Goal: Register for event/course

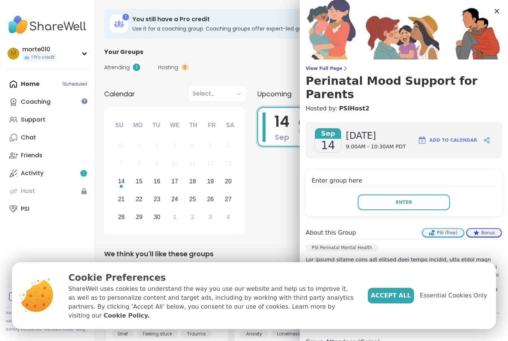
click at [401, 300] on span "Accept All" at bounding box center [391, 295] width 40 height 9
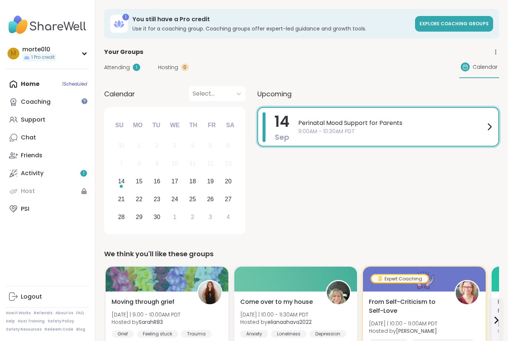
click at [32, 78] on div "Home 1 Scheduled Coaching Support Chat Friends Activity 1 Host PSI" at bounding box center [47, 146] width 83 height 143
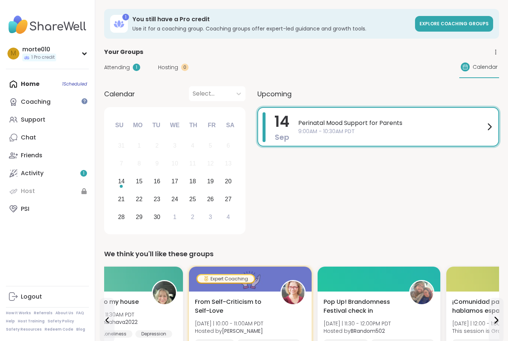
click at [30, 213] on link "PSI" at bounding box center [47, 209] width 83 height 18
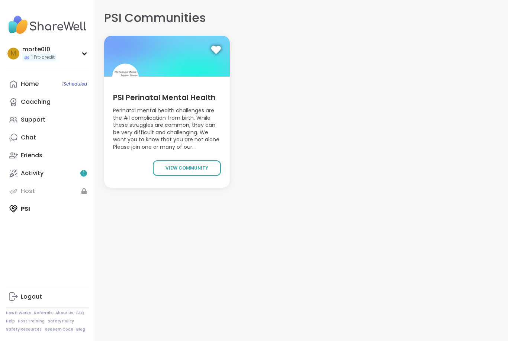
click at [170, 169] on span "view community" at bounding box center [187, 168] width 43 height 7
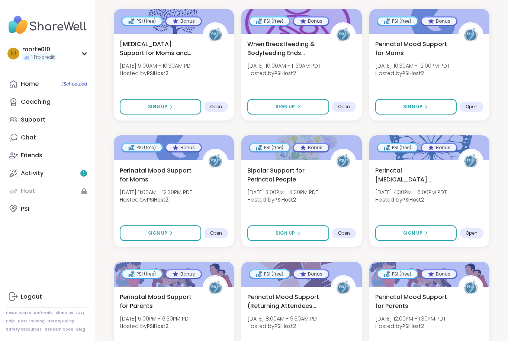
scroll to position [195, 0]
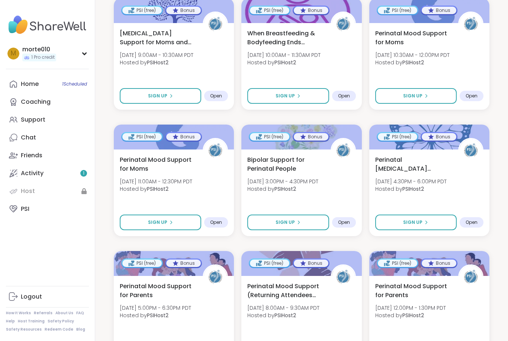
click at [264, 294] on div "Perinatal Mood Support (Returning Attendees Only) [DATE] 8:00AM - 9:30AM PDT Ho…" at bounding box center [301, 303] width 108 height 42
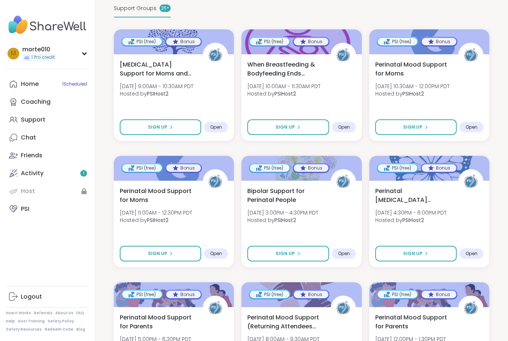
scroll to position [165, 0]
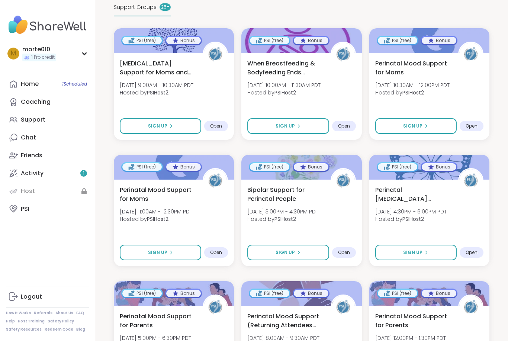
click at [396, 118] on button "Sign Up" at bounding box center [415, 126] width 81 height 16
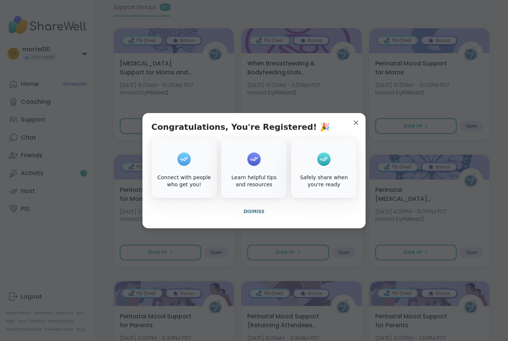
click at [241, 213] on button "Dismiss" at bounding box center [253, 212] width 205 height 16
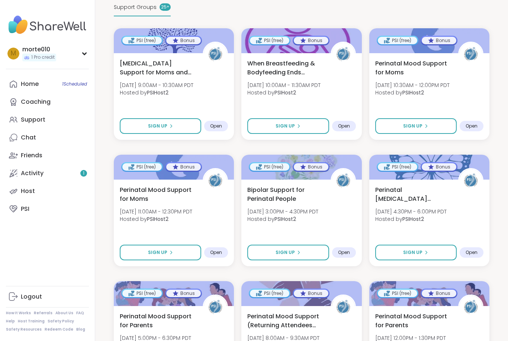
click at [405, 123] on span "Sign Up" at bounding box center [412, 126] width 19 height 7
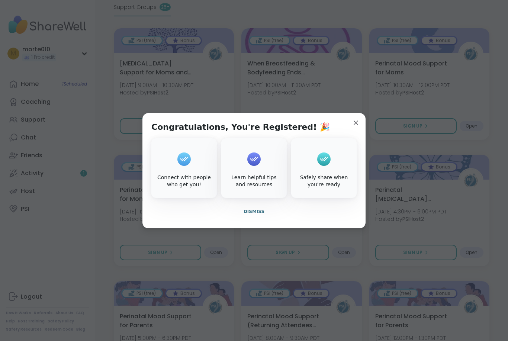
click at [242, 216] on button "Dismiss" at bounding box center [253, 212] width 205 height 16
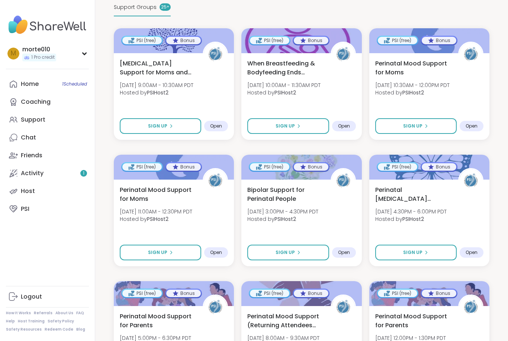
click at [39, 79] on link "Home 1 Scheduled" at bounding box center [47, 84] width 83 height 18
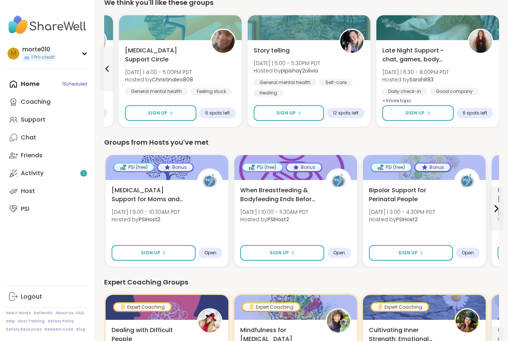
scroll to position [248, 0]
